Goal: Task Accomplishment & Management: Manage account settings

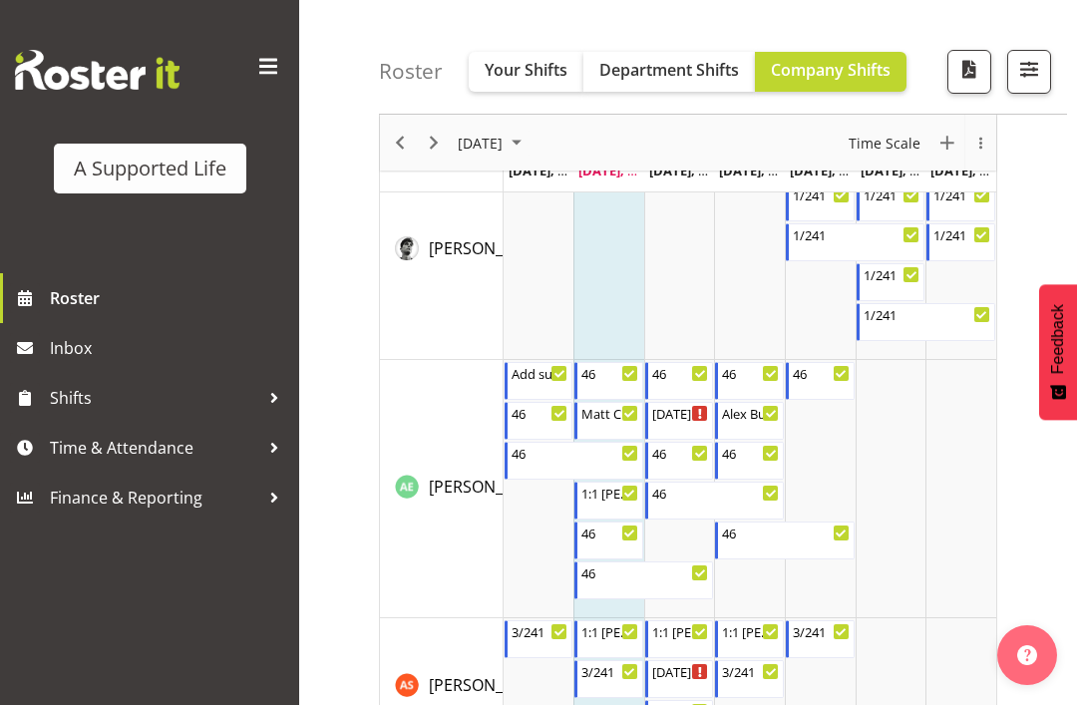
scroll to position [421, 0]
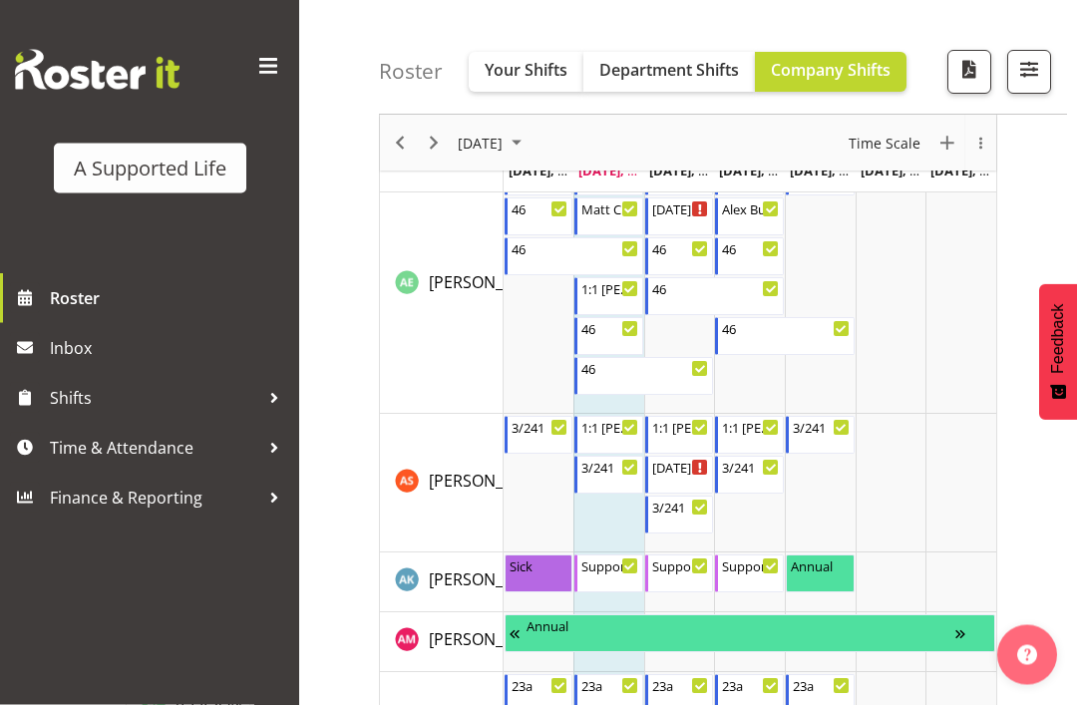
click at [198, 449] on span "Time & Attendance" at bounding box center [154, 448] width 209 height 30
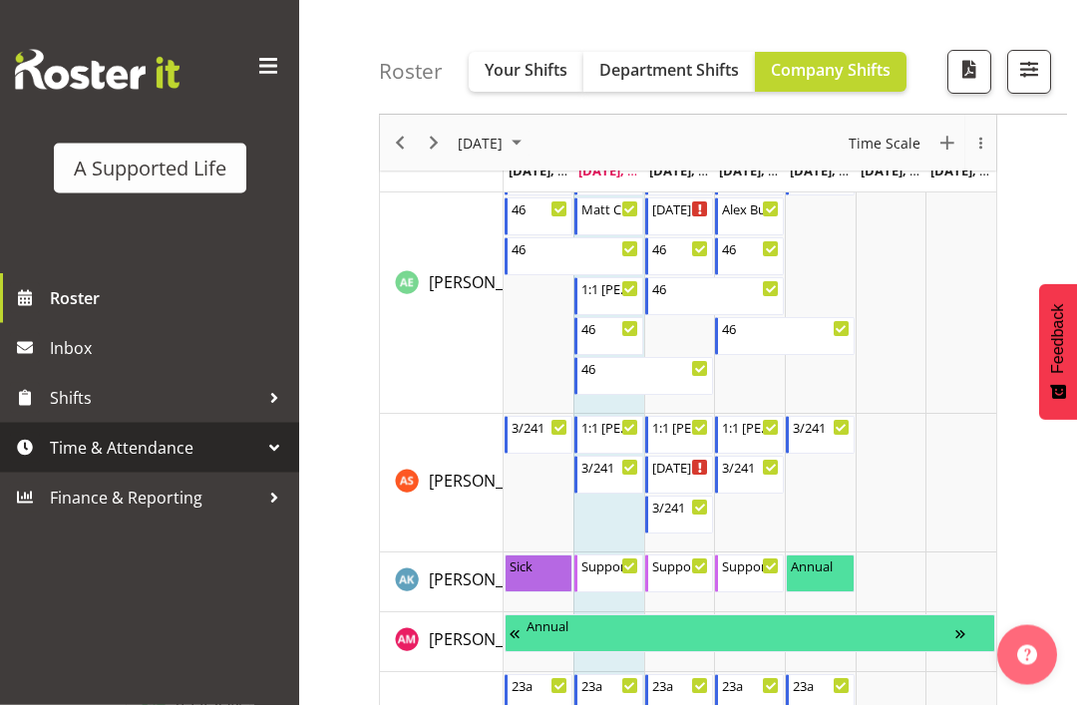
scroll to position [422, 0]
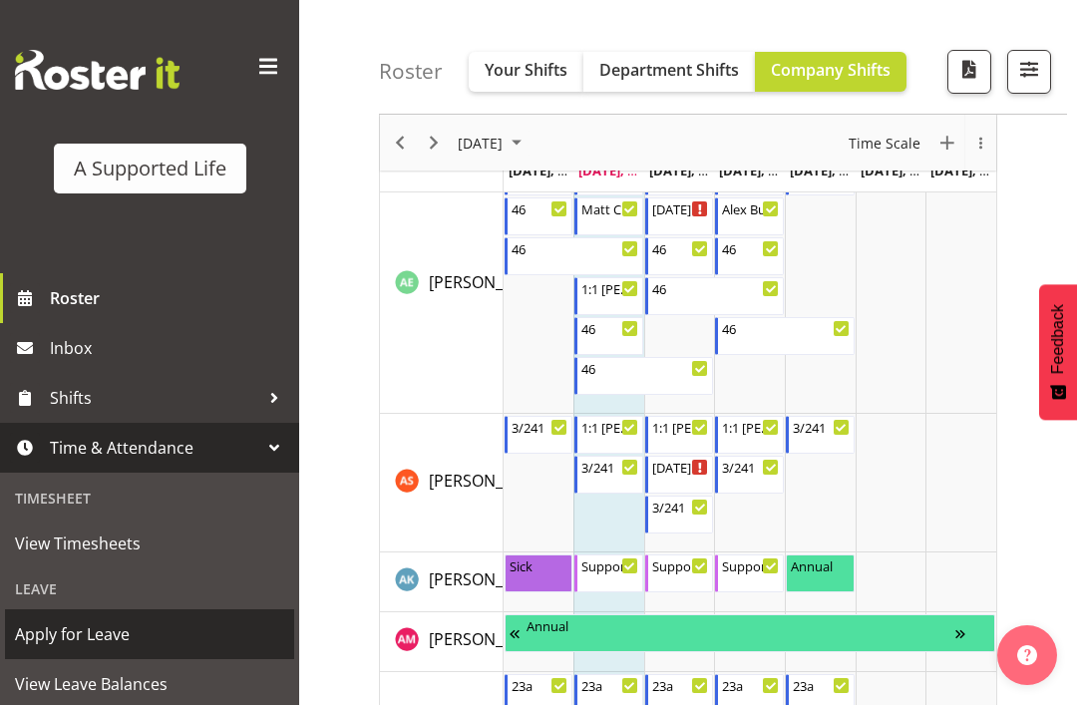
click at [124, 618] on link "Apply for Leave" at bounding box center [149, 634] width 289 height 50
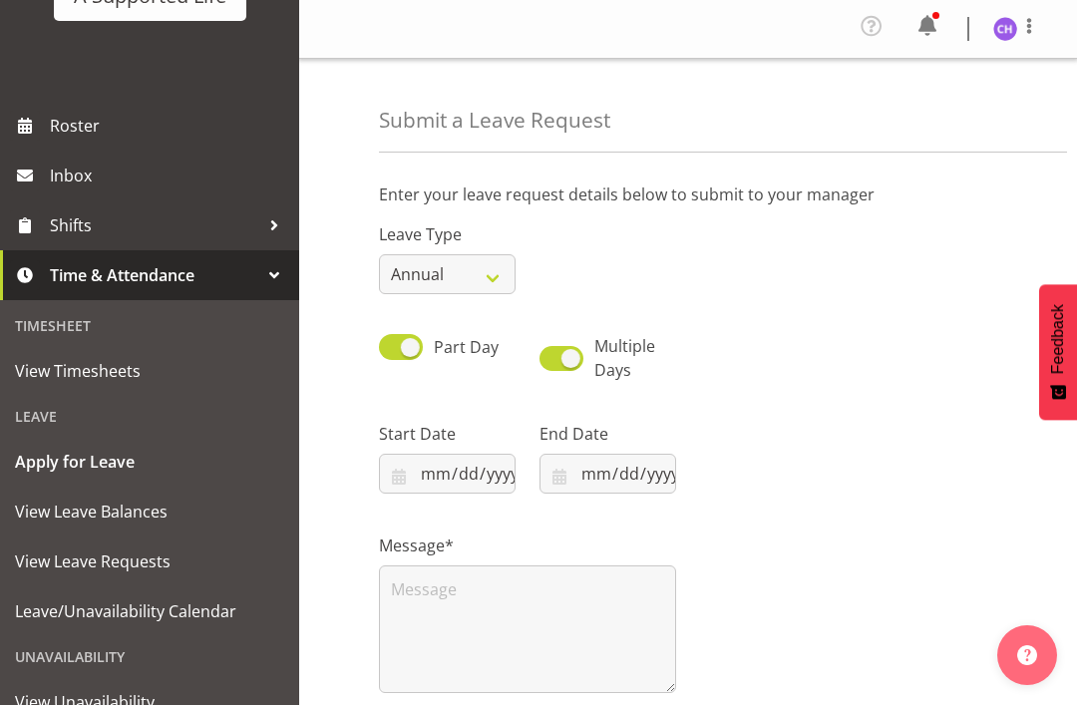
scroll to position [181, 0]
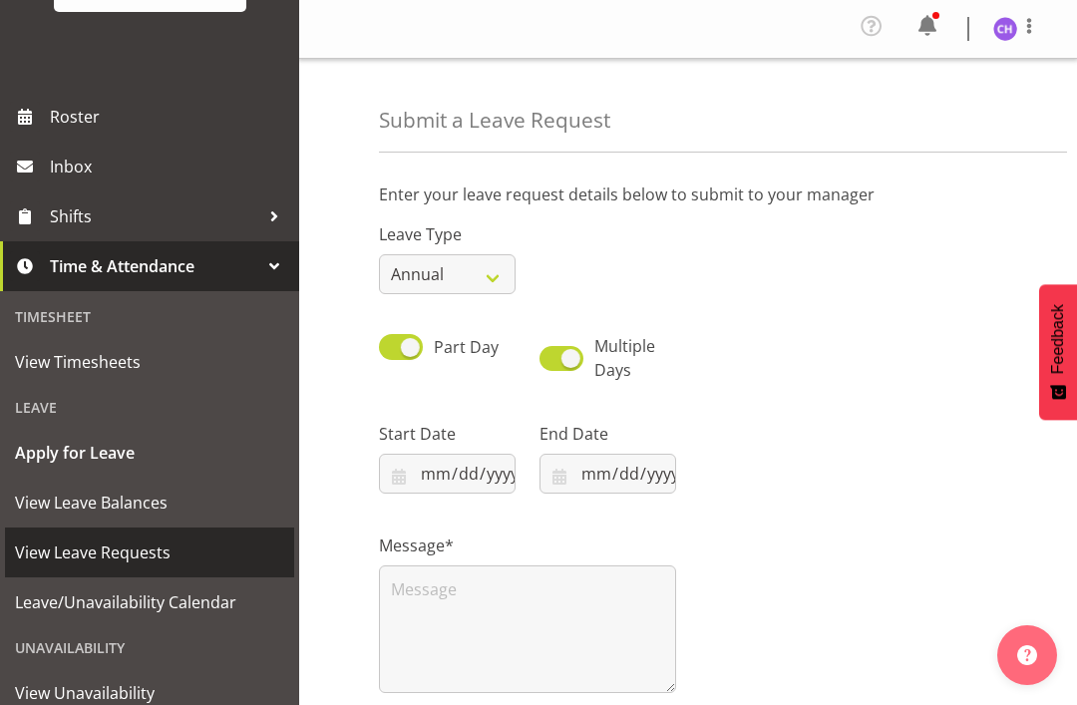
click at [134, 545] on span "View Leave Requests" at bounding box center [149, 552] width 269 height 30
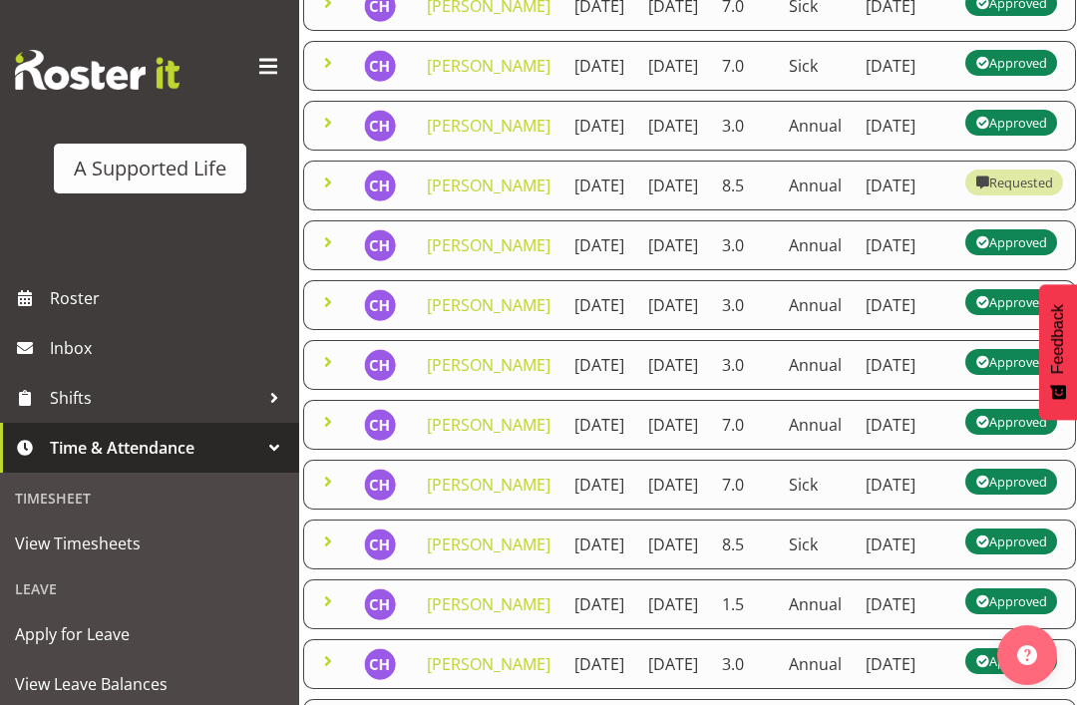
scroll to position [0, 96]
click at [817, 210] on td "Annual" at bounding box center [815, 185] width 77 height 50
click at [884, 210] on td "2nd September 2025" at bounding box center [903, 185] width 101 height 50
click at [886, 210] on td "2nd September 2025" at bounding box center [903, 185] width 101 height 50
click at [859, 210] on td "2nd September 2025" at bounding box center [903, 185] width 101 height 50
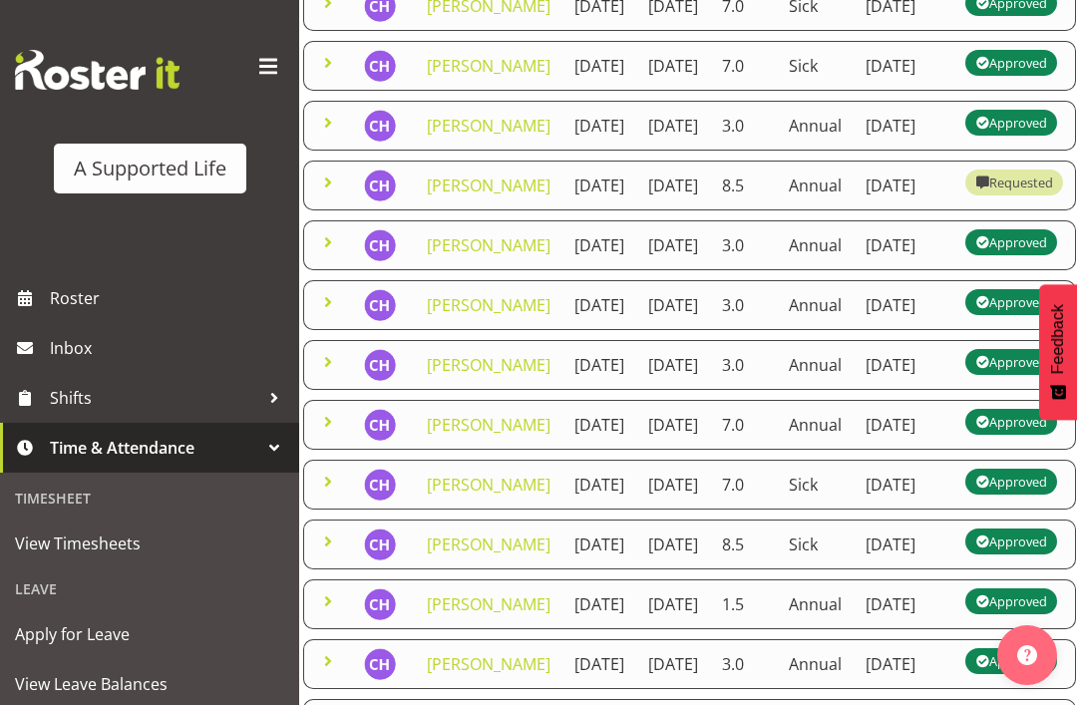
click at [863, 210] on td "2nd September 2025" at bounding box center [903, 185] width 101 height 50
click at [871, 210] on td "2nd September 2025" at bounding box center [903, 185] width 101 height 50
click at [878, 210] on td "2nd September 2025" at bounding box center [903, 185] width 101 height 50
click at [636, 210] on td "14th November 2025" at bounding box center [673, 185] width 74 height 50
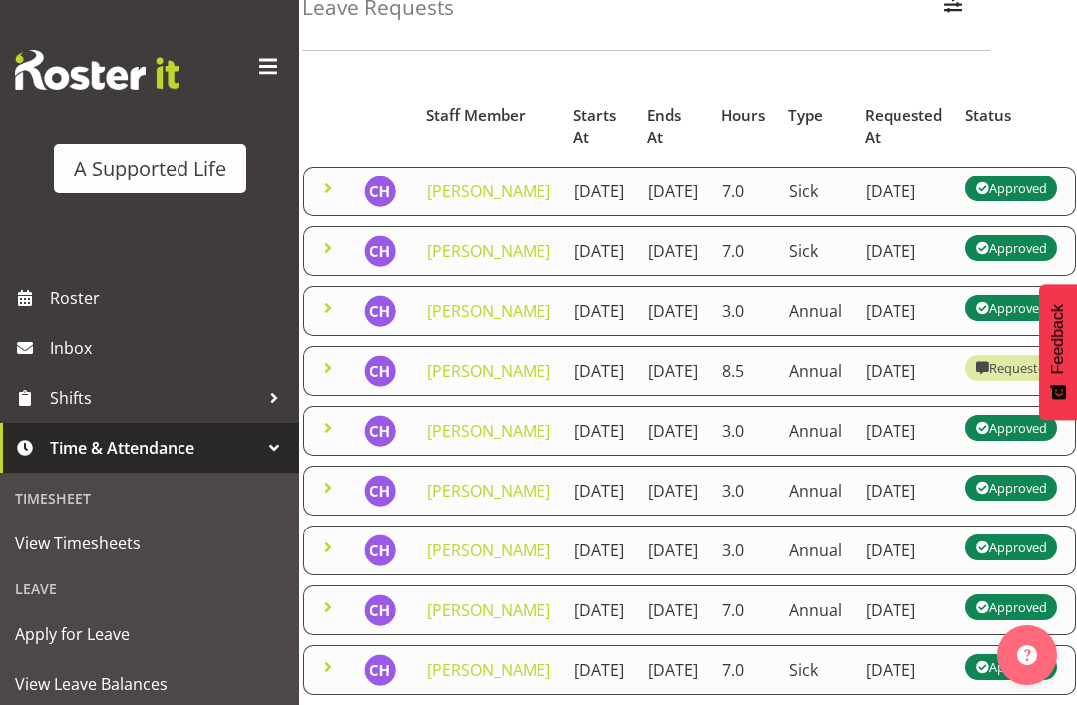
scroll to position [0, 0]
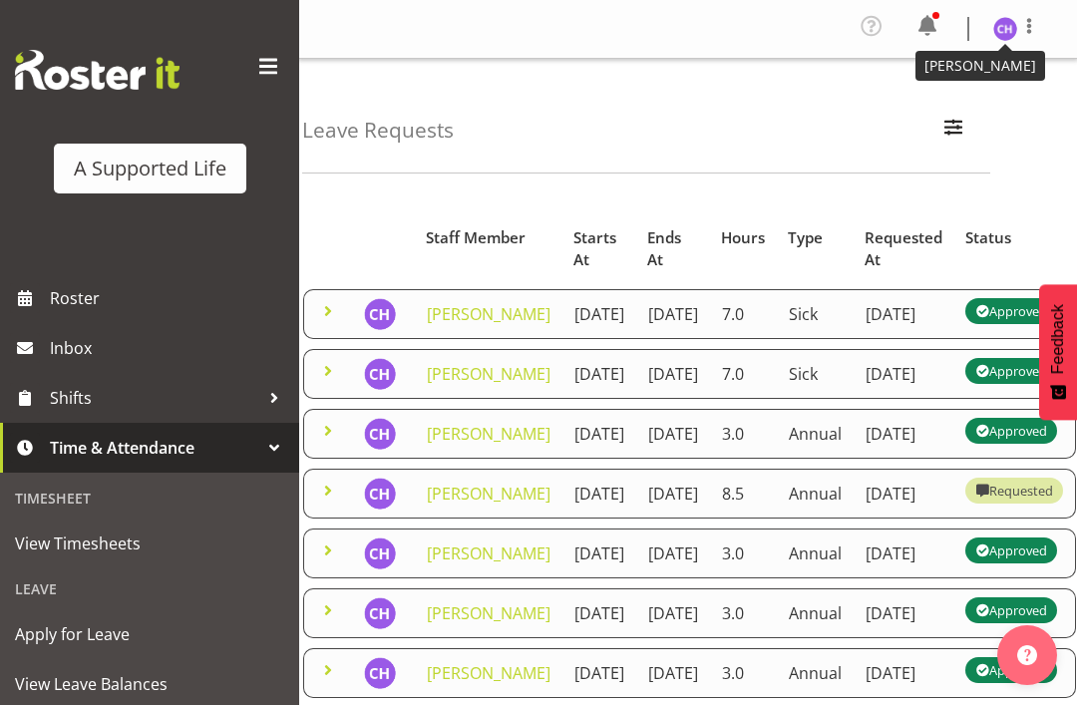
click at [1009, 30] on img at bounding box center [1005, 29] width 24 height 24
click at [1033, 75] on link "Profile" at bounding box center [944, 74] width 191 height 36
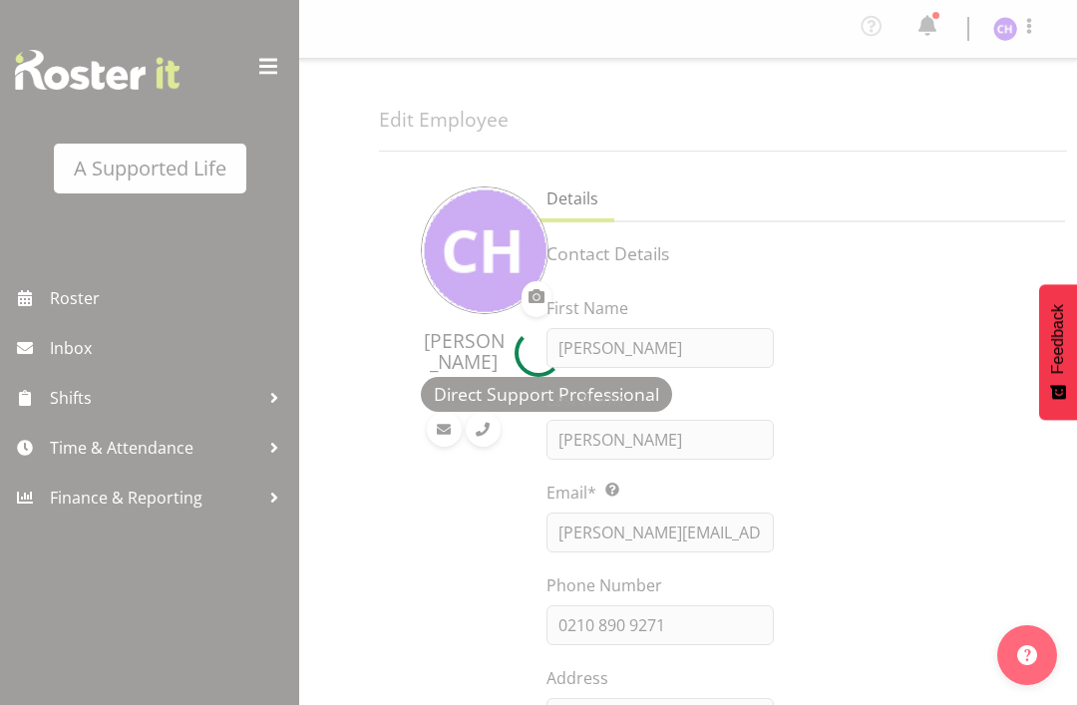
select select "TimelineWeek"
click at [1012, 39] on div at bounding box center [538, 352] width 1077 height 705
click at [1009, 29] on div at bounding box center [538, 352] width 1077 height 705
click at [1015, 26] on div at bounding box center [538, 352] width 1077 height 705
click at [1019, 32] on div at bounding box center [538, 352] width 1077 height 705
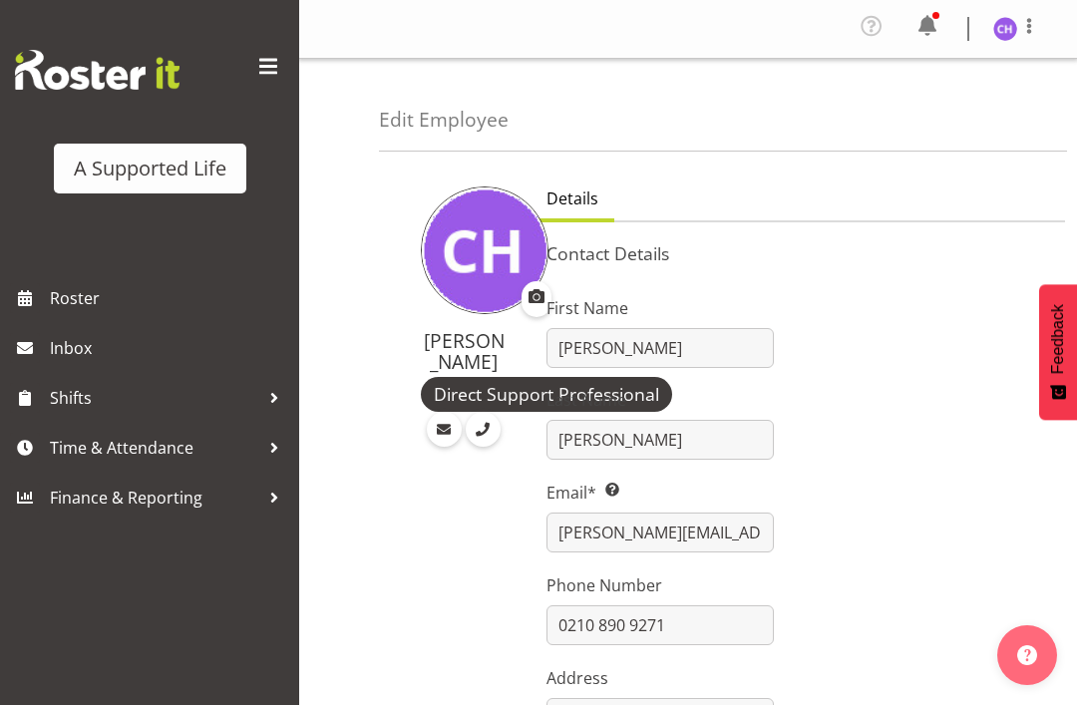
click at [1020, 17] on span at bounding box center [1029, 26] width 24 height 24
click at [936, 120] on link "Log Out" at bounding box center [944, 110] width 191 height 36
